Goal: Transaction & Acquisition: Purchase product/service

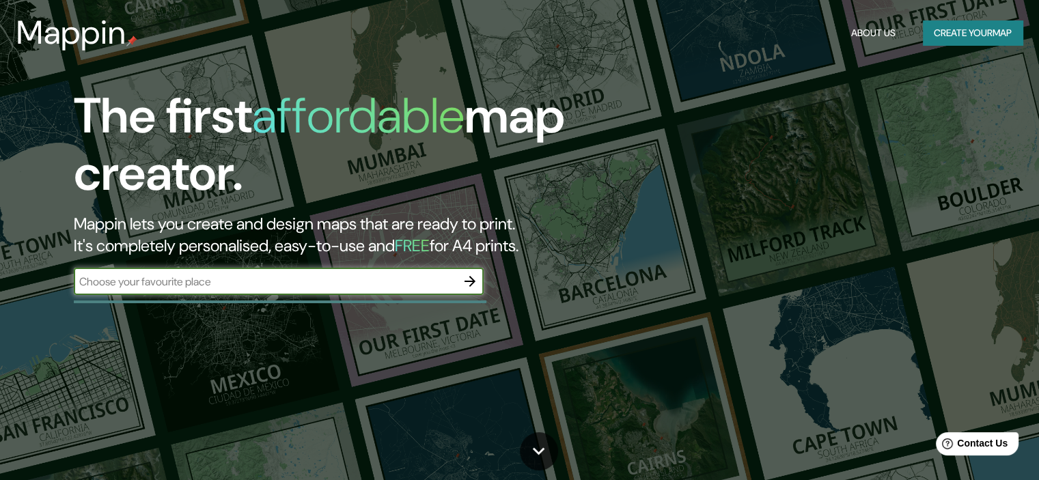
click at [934, 37] on button "Create your map" at bounding box center [973, 33] width 100 height 25
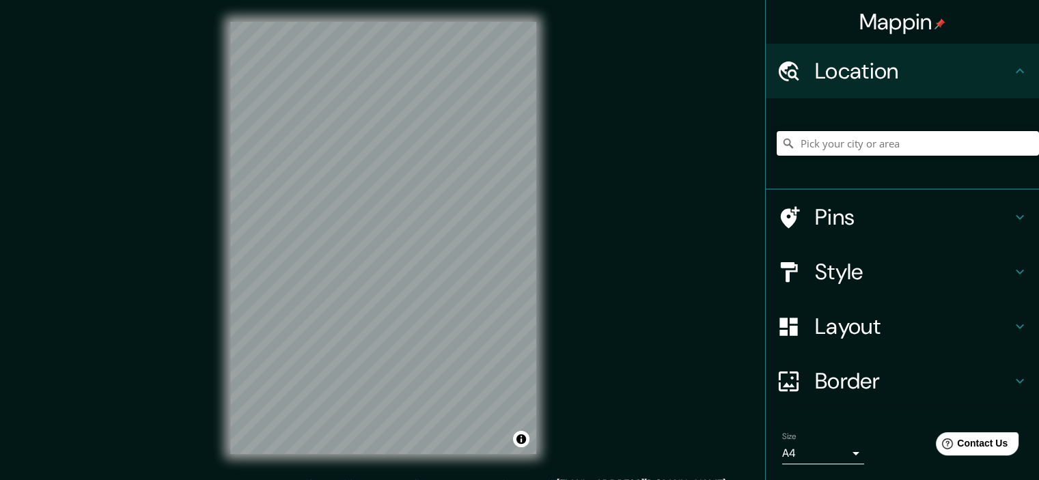
click at [830, 146] on input "Pick your city or area" at bounding box center [908, 143] width 262 height 25
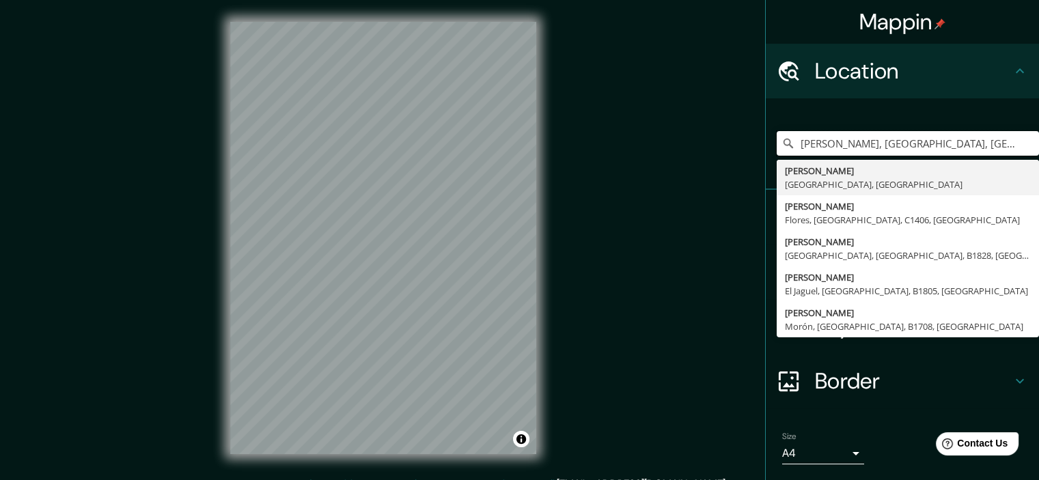
type input "[PERSON_NAME], [GEOGRAPHIC_DATA], [GEOGRAPHIC_DATA]"
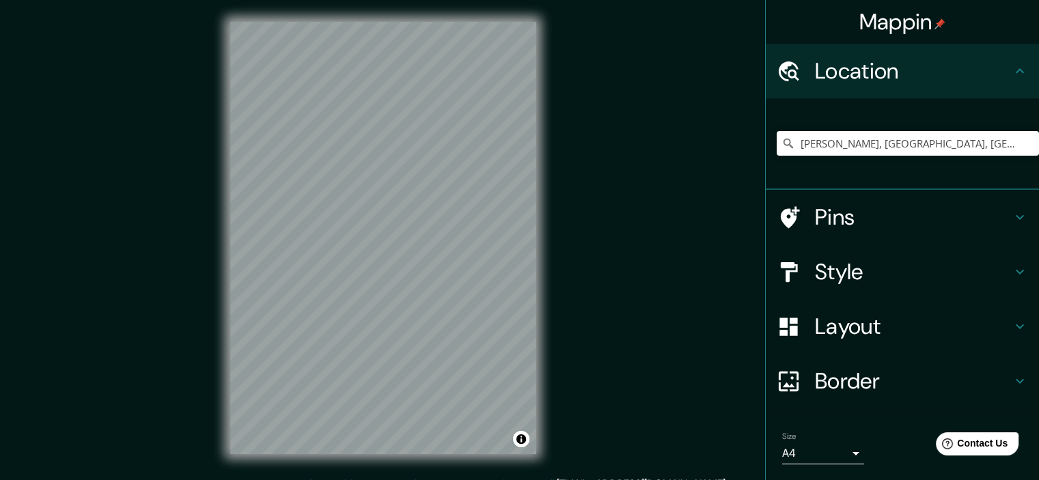
click at [1012, 324] on icon at bounding box center [1020, 326] width 16 height 16
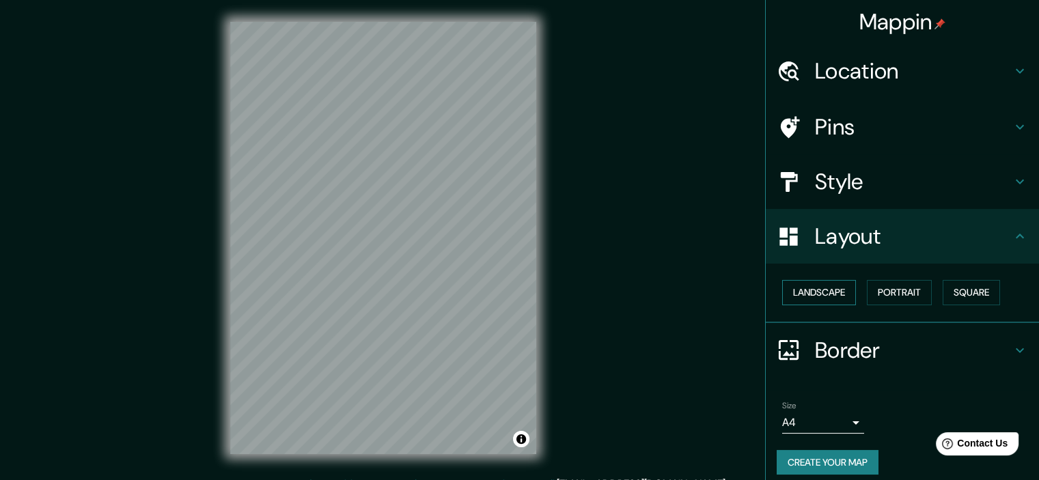
click at [841, 292] on button "Landscape" at bounding box center [819, 292] width 74 height 25
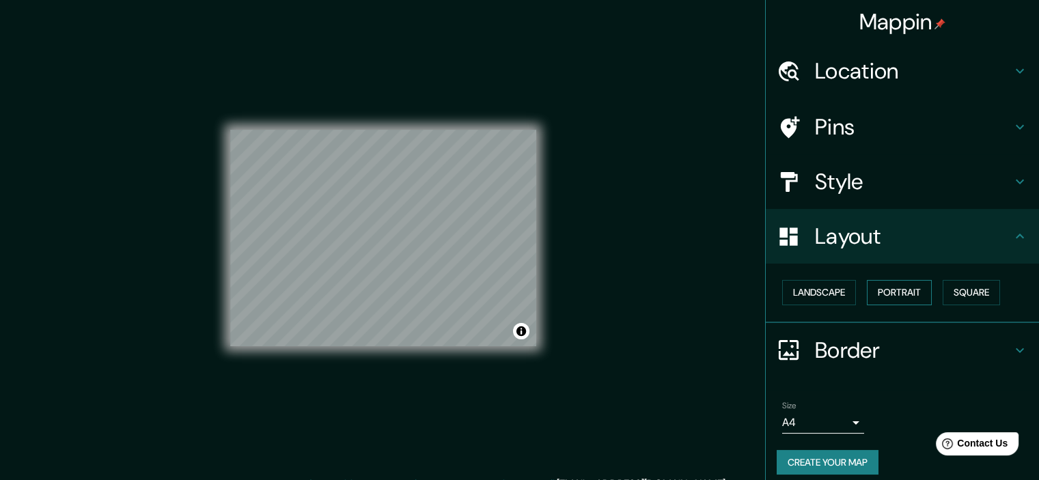
click at [880, 292] on button "Portrait" at bounding box center [899, 292] width 65 height 25
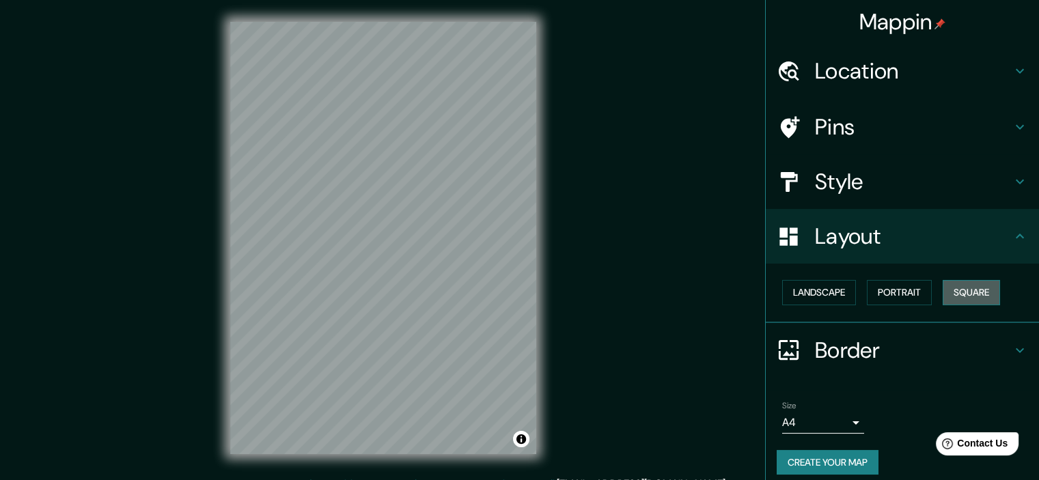
click at [966, 295] on button "Square" at bounding box center [971, 292] width 57 height 25
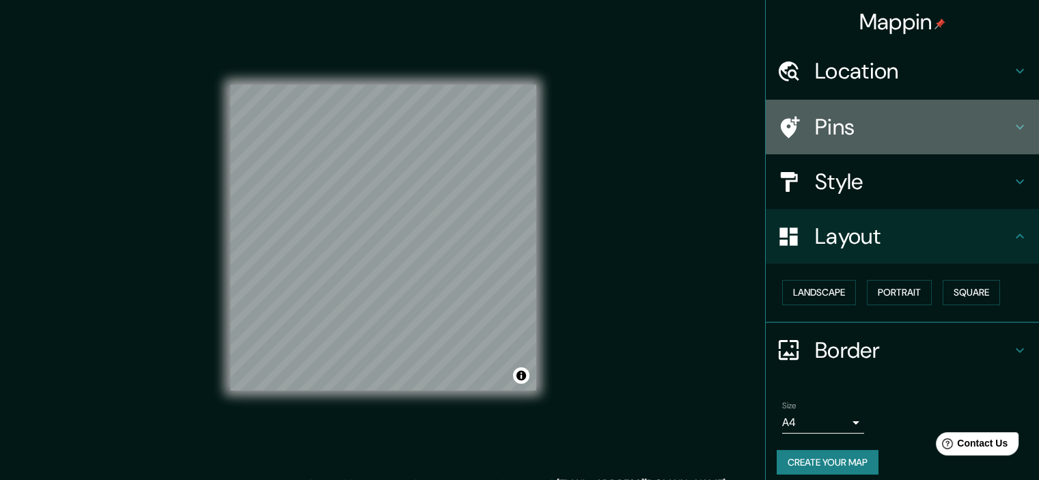
click at [1016, 126] on icon at bounding box center [1020, 127] width 8 height 5
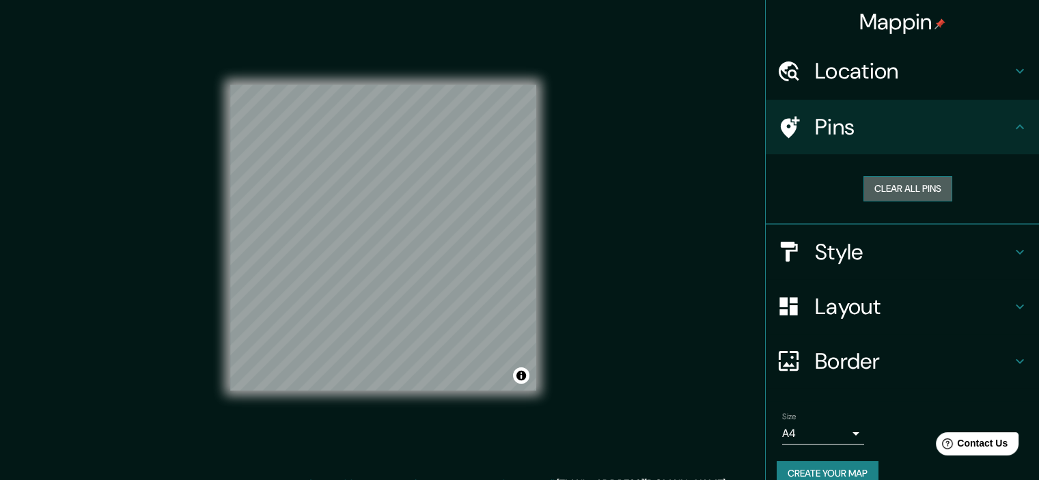
click at [897, 190] on button "Clear all pins" at bounding box center [908, 188] width 89 height 25
click at [1014, 70] on icon at bounding box center [1020, 71] width 16 height 16
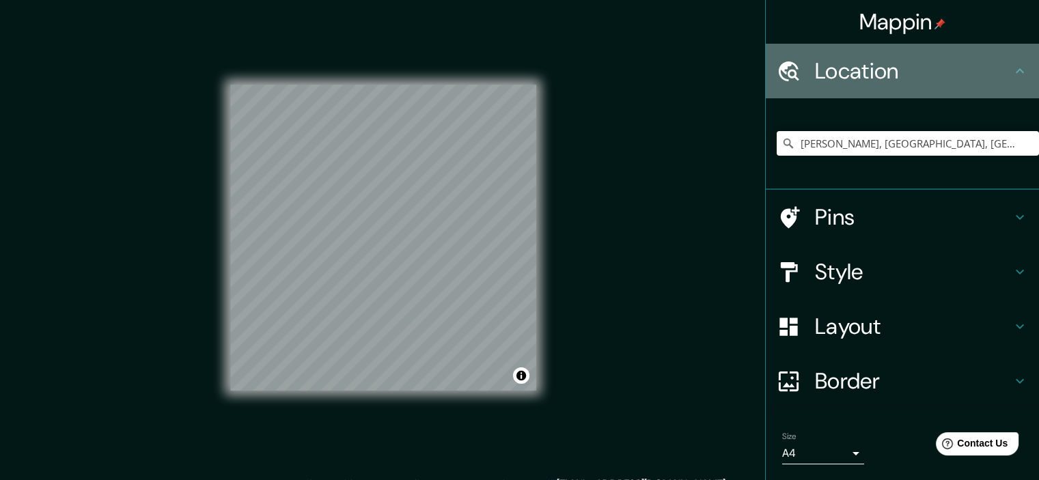
click at [1014, 70] on icon at bounding box center [1020, 71] width 16 height 16
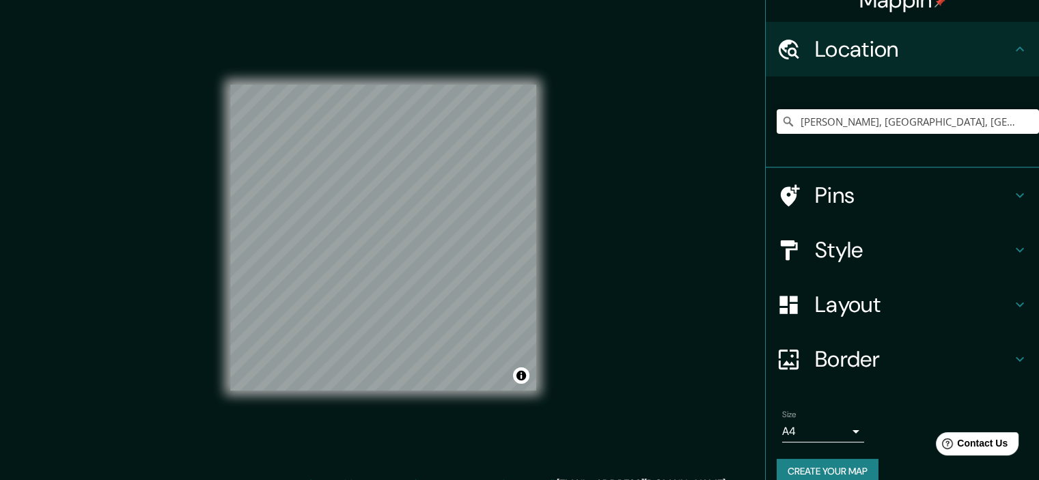
scroll to position [41, 0]
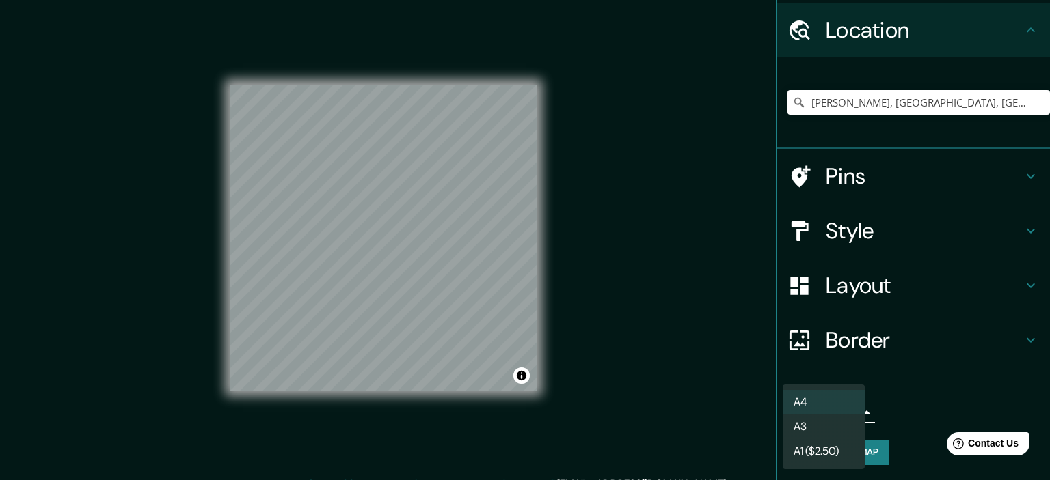
click at [850, 409] on body "Mappin Location [GEOGRAPHIC_DATA], [GEOGRAPHIC_DATA], [GEOGRAPHIC_DATA] [GEOGRA…" at bounding box center [525, 240] width 1050 height 480
click at [837, 401] on li "A4" at bounding box center [823, 402] width 82 height 25
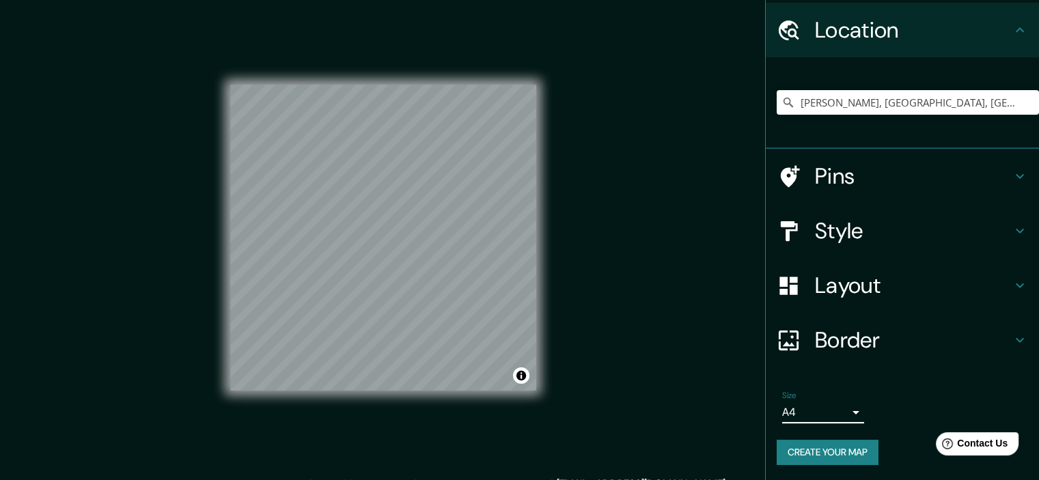
click at [882, 334] on h4 "Border" at bounding box center [913, 340] width 197 height 27
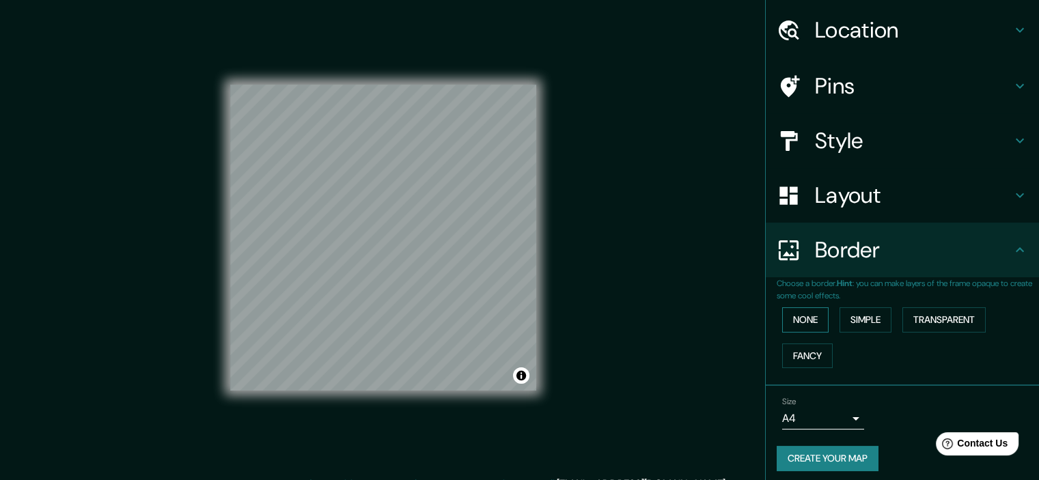
click at [806, 316] on button "None" at bounding box center [805, 320] width 46 height 25
click at [842, 319] on button "Simple" at bounding box center [866, 320] width 52 height 25
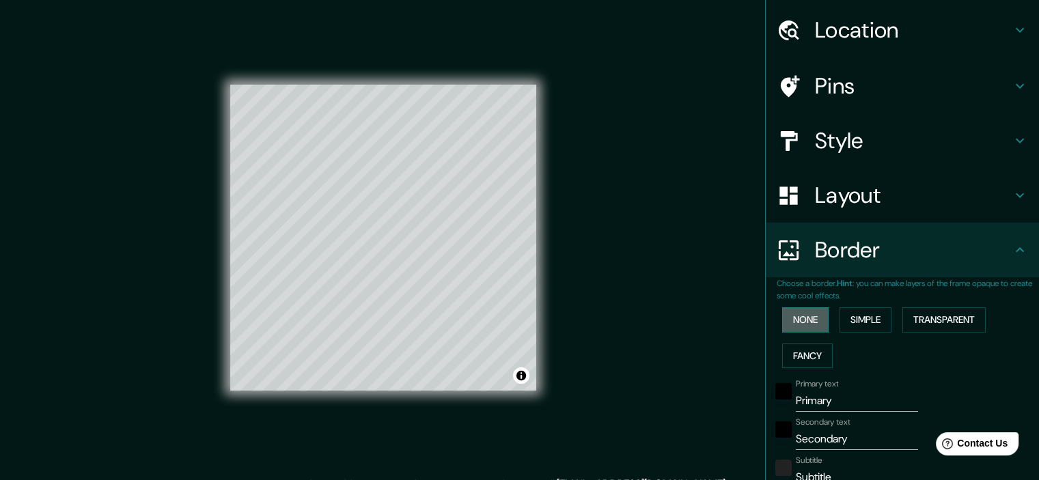
click at [783, 314] on button "None" at bounding box center [805, 320] width 46 height 25
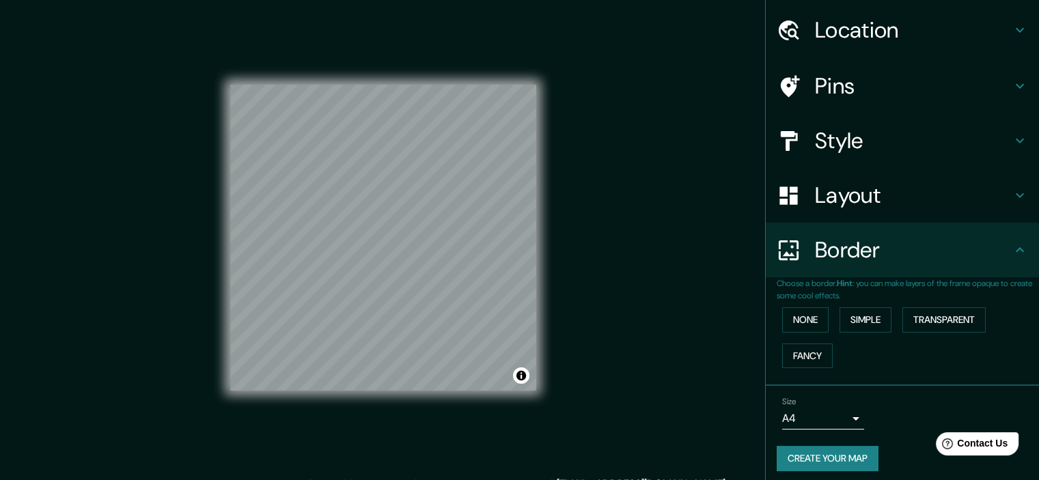
click at [1012, 140] on icon at bounding box center [1020, 141] width 16 height 16
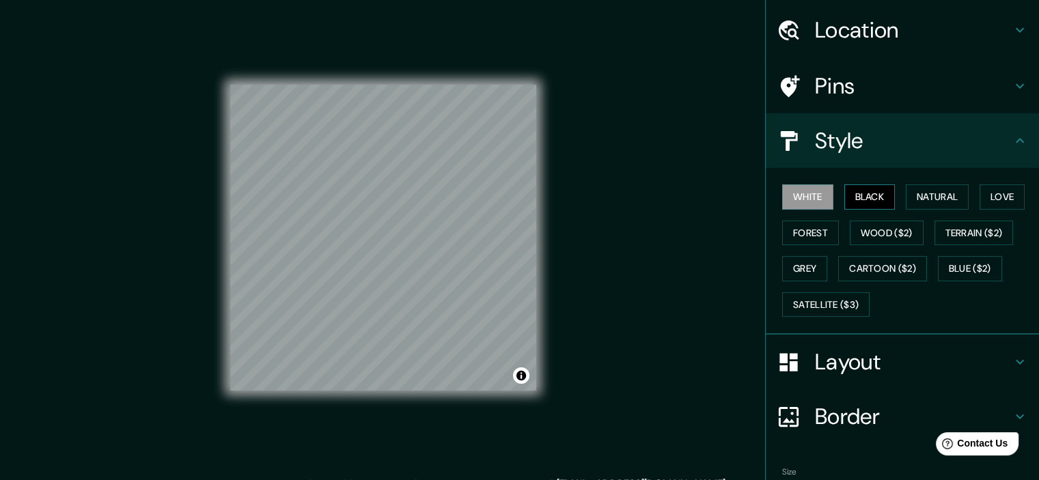
click at [869, 193] on button "Black" at bounding box center [870, 197] width 51 height 25
click at [911, 194] on button "Natural" at bounding box center [937, 197] width 63 height 25
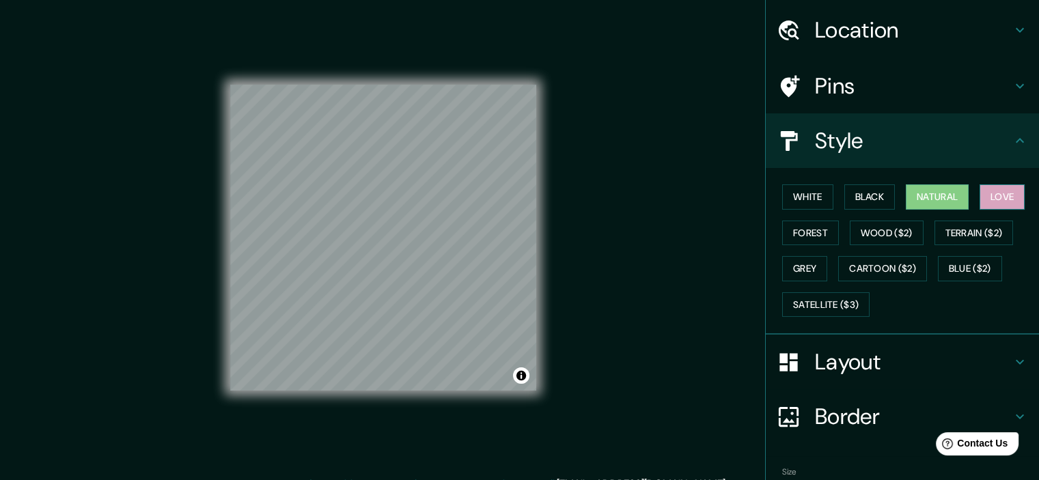
click at [985, 196] on button "Love" at bounding box center [1002, 197] width 45 height 25
click at [921, 198] on button "Natural" at bounding box center [937, 197] width 63 height 25
click at [812, 226] on button "Forest" at bounding box center [810, 233] width 57 height 25
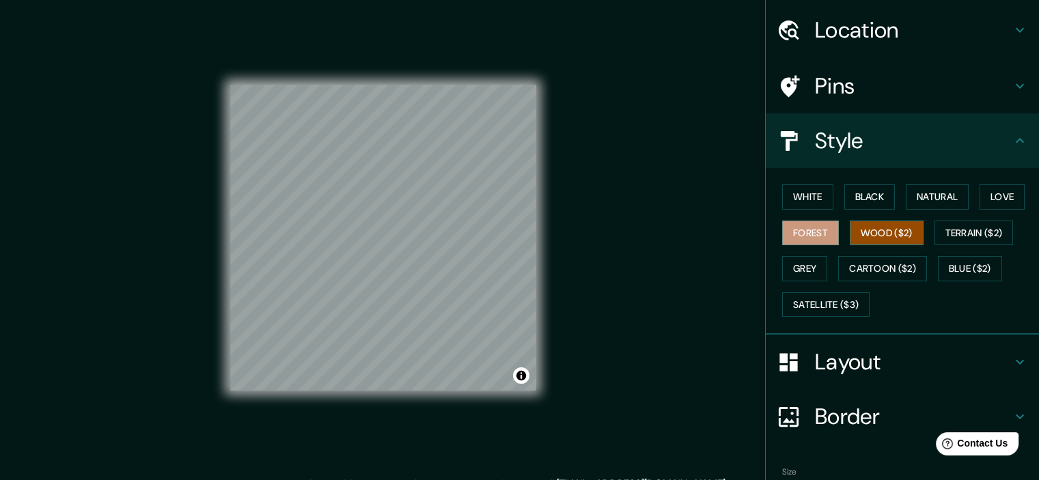
click at [873, 231] on button "Wood ($2)" at bounding box center [887, 233] width 74 height 25
click at [941, 234] on button "Terrain ($2)" at bounding box center [974, 233] width 79 height 25
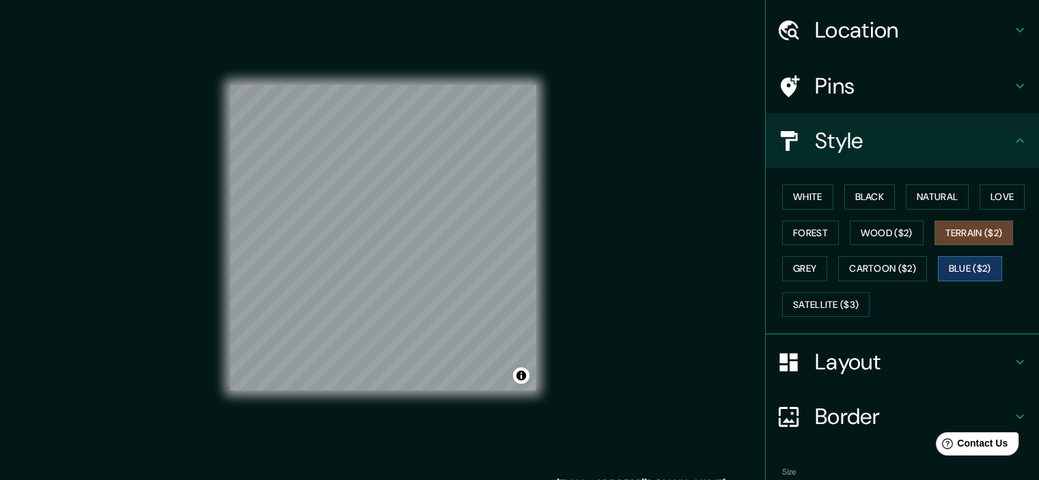
click at [938, 260] on button "Blue ($2)" at bounding box center [970, 268] width 64 height 25
click at [886, 260] on button "Cartoon ($2)" at bounding box center [883, 268] width 89 height 25
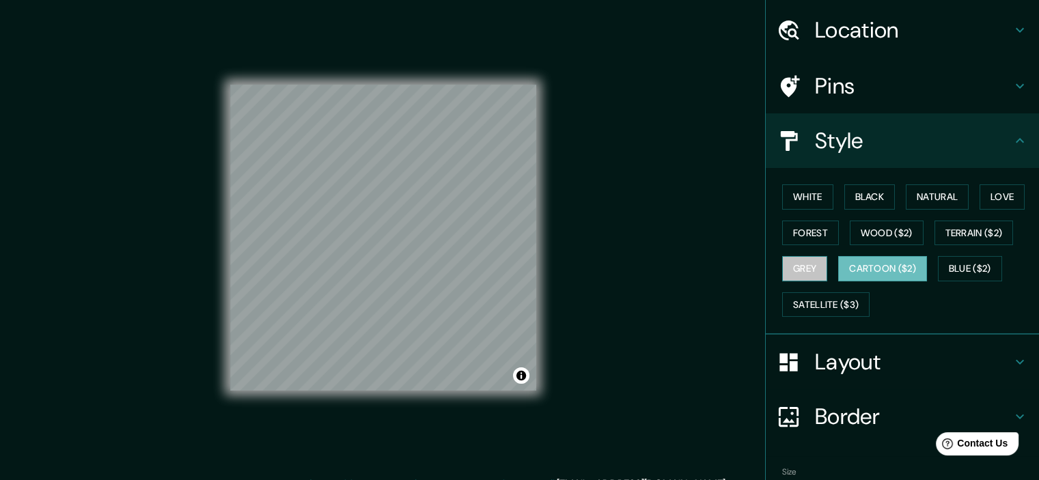
click at [804, 265] on button "Grey" at bounding box center [804, 268] width 45 height 25
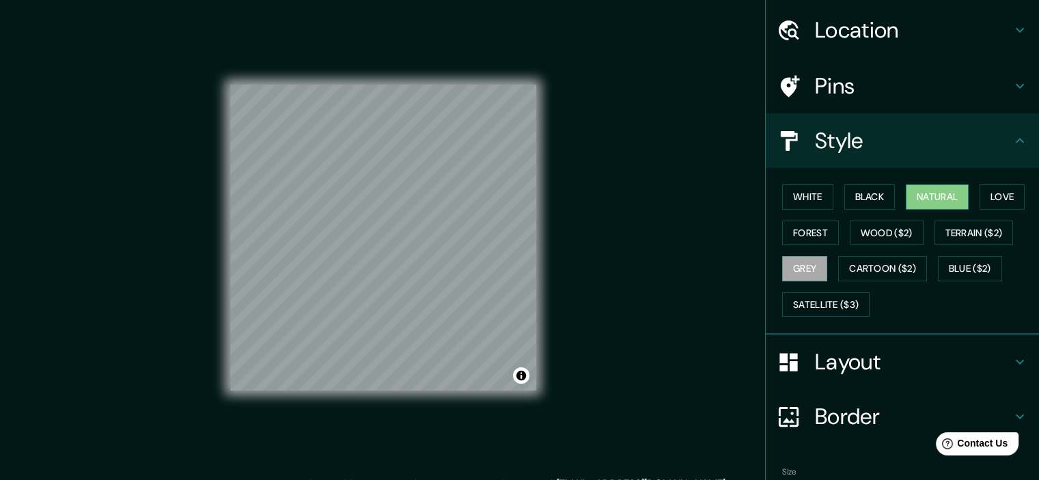
click at [927, 191] on button "Natural" at bounding box center [937, 197] width 63 height 25
click at [856, 198] on button "Black" at bounding box center [870, 197] width 51 height 25
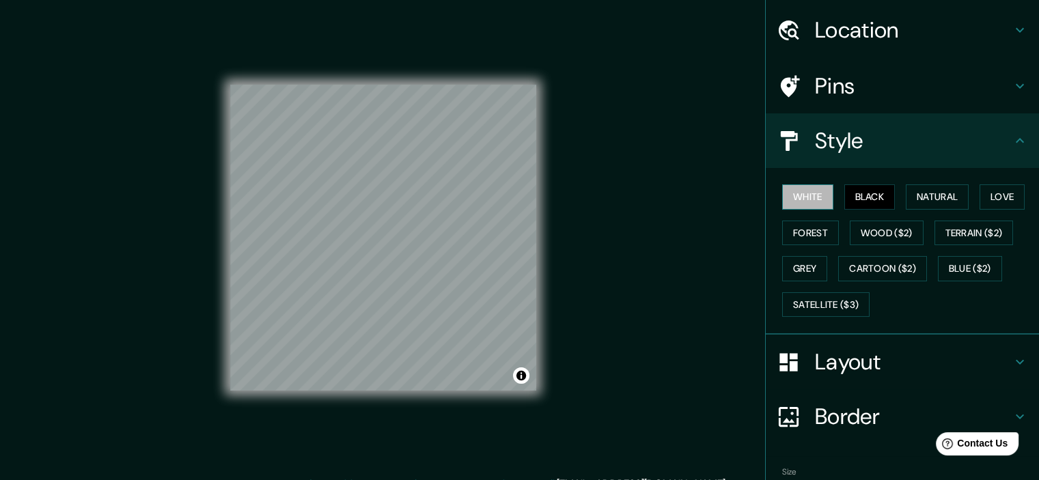
click at [818, 191] on button "White" at bounding box center [807, 197] width 51 height 25
click at [950, 197] on button "Natural" at bounding box center [937, 197] width 63 height 25
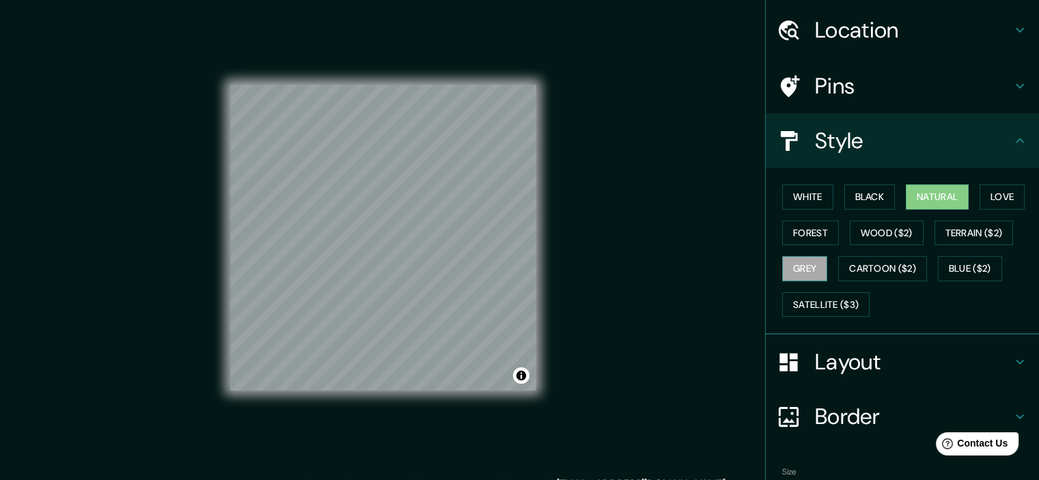
click at [806, 260] on button "Grey" at bounding box center [804, 268] width 45 height 25
click at [936, 196] on button "Natural" at bounding box center [937, 197] width 63 height 25
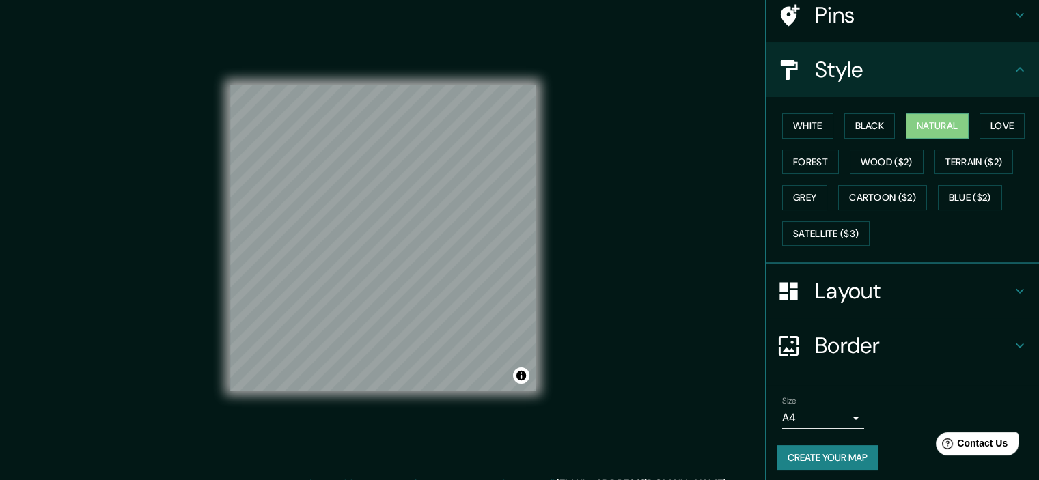
scroll to position [116, 0]
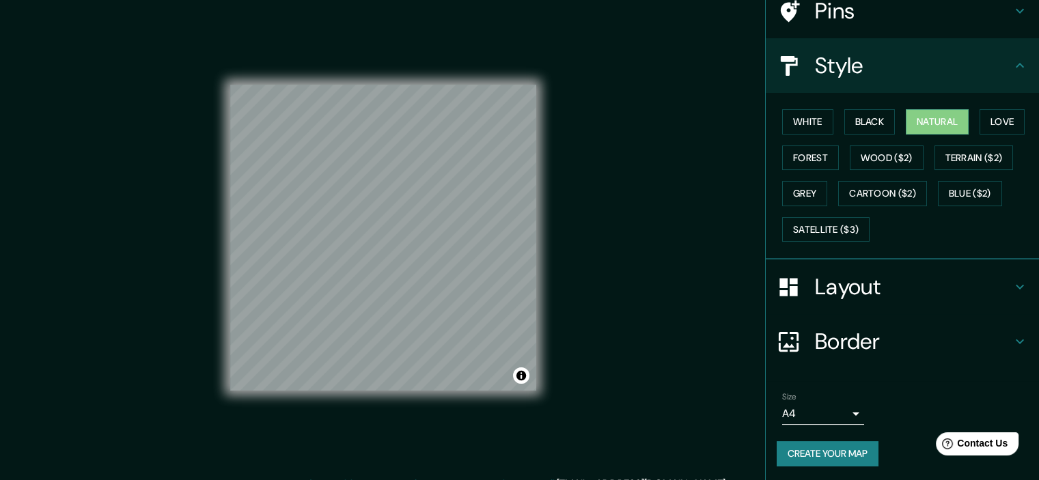
click at [1012, 284] on icon at bounding box center [1020, 287] width 16 height 16
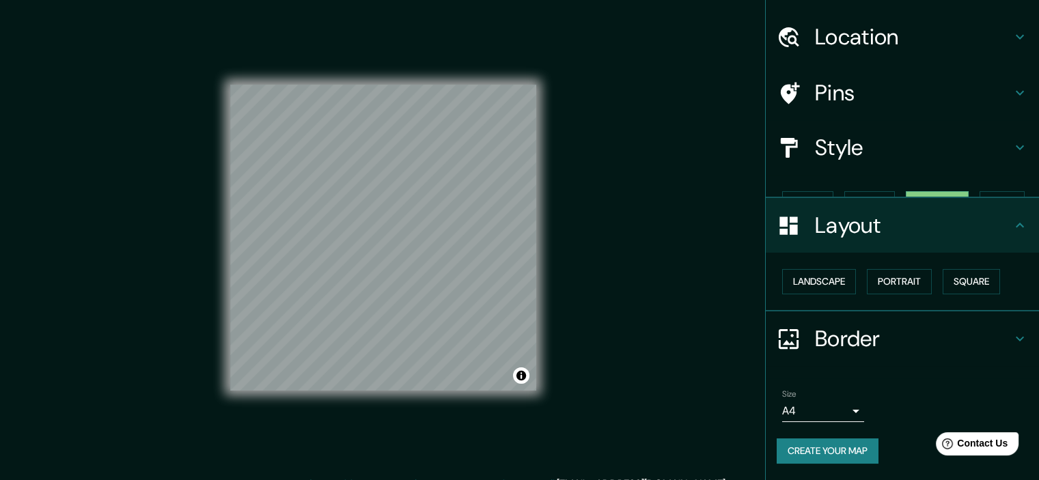
scroll to position [10, 0]
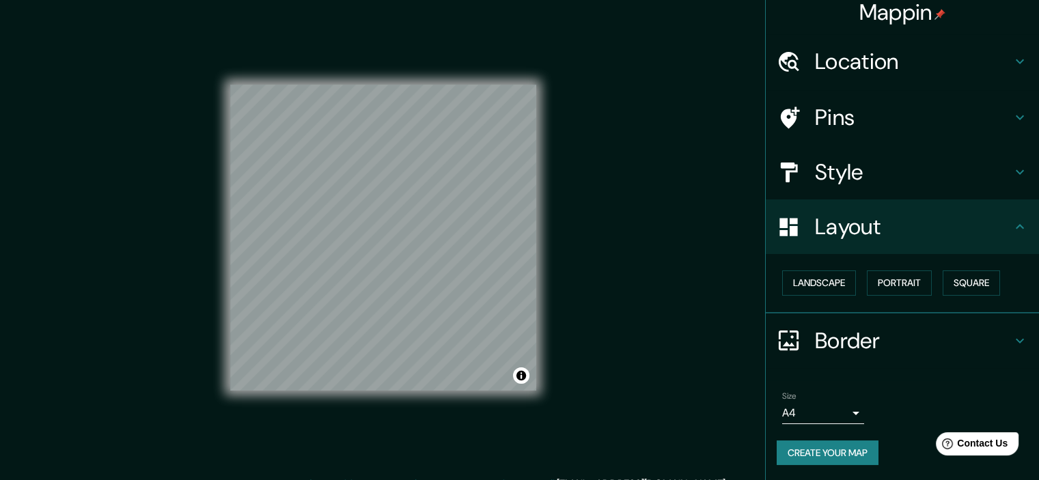
click at [1012, 59] on icon at bounding box center [1020, 61] width 16 height 16
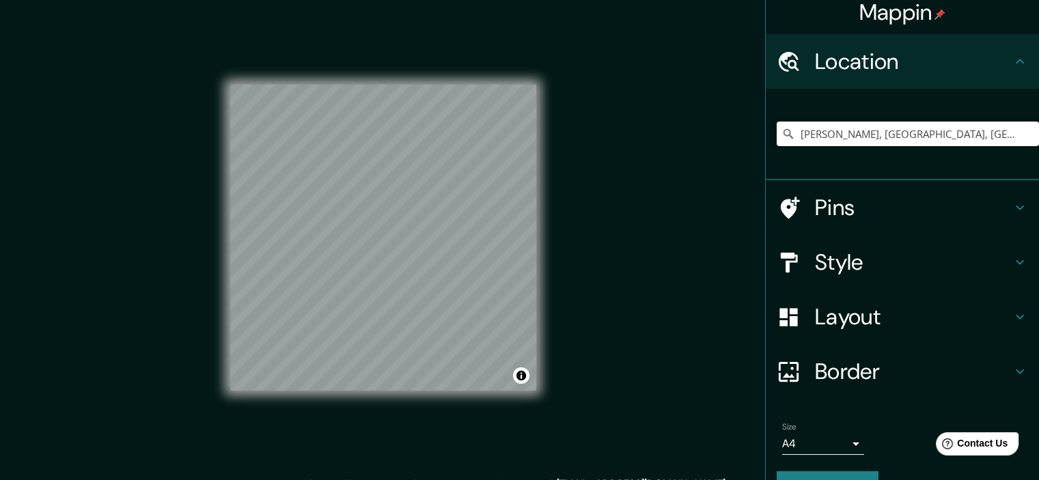
click at [894, 71] on h4 "Location" at bounding box center [913, 61] width 197 height 27
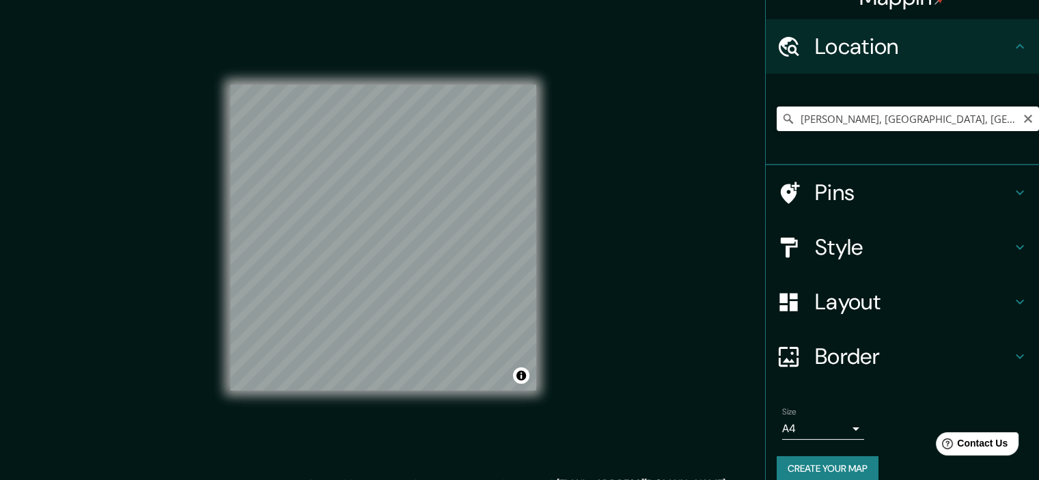
scroll to position [41, 0]
